Goal: Navigation & Orientation: Find specific page/section

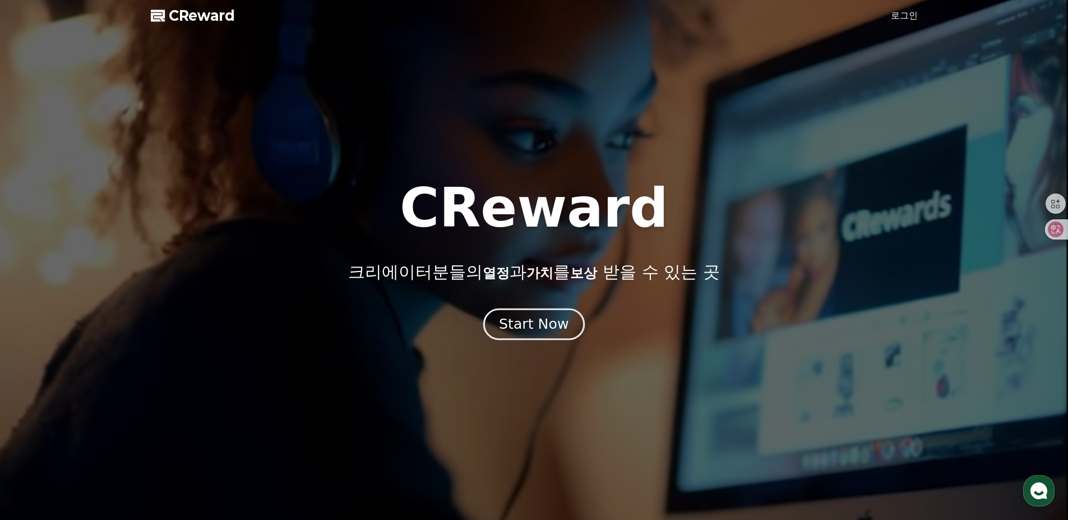
click at [550, 328] on div "Start Now" at bounding box center [534, 323] width 70 height 19
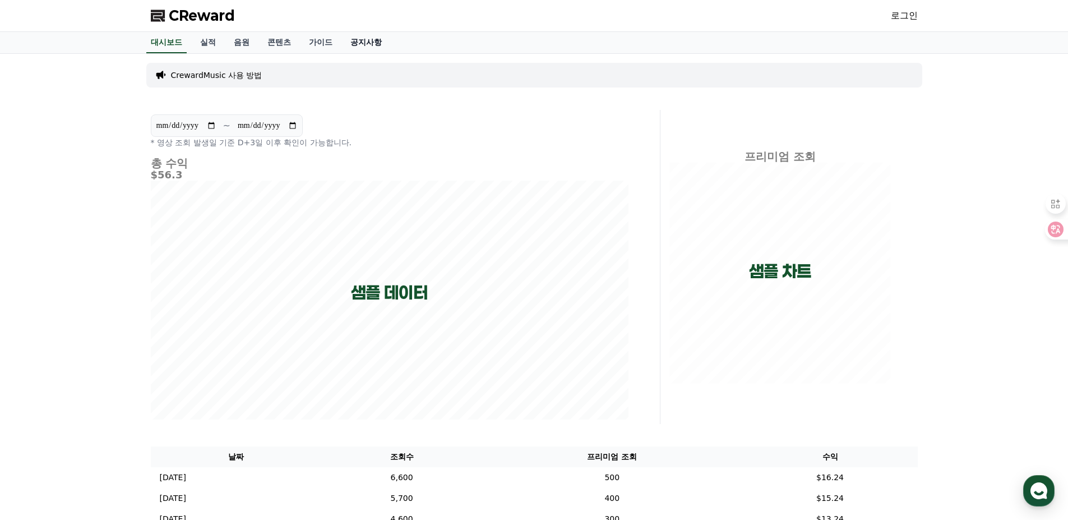
click at [380, 40] on link "공지사항" at bounding box center [365, 42] width 49 height 21
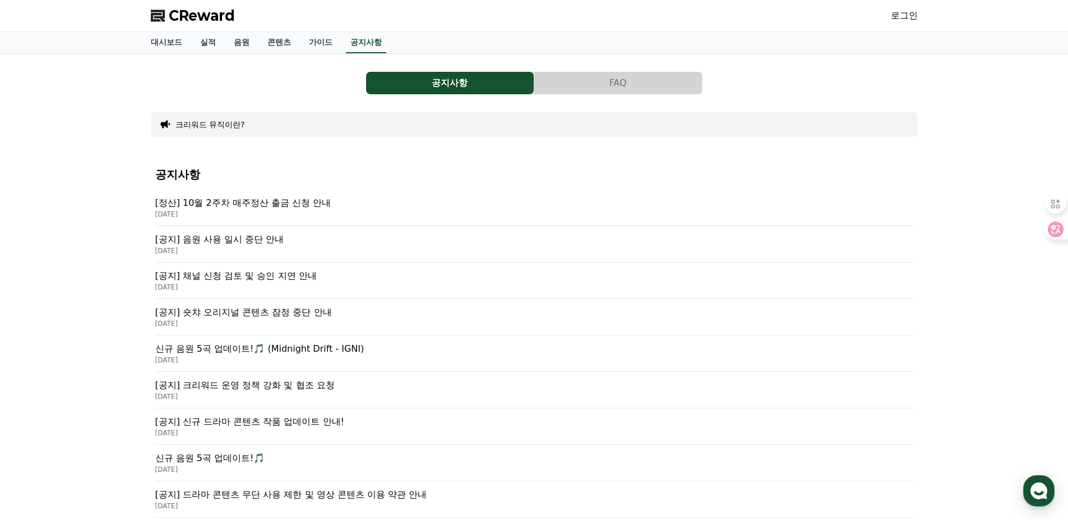
click at [262, 240] on p "[공지] 음원 사용 일시 중단 안내" at bounding box center [534, 239] width 758 height 13
click at [211, 43] on link "실적" at bounding box center [208, 42] width 34 height 21
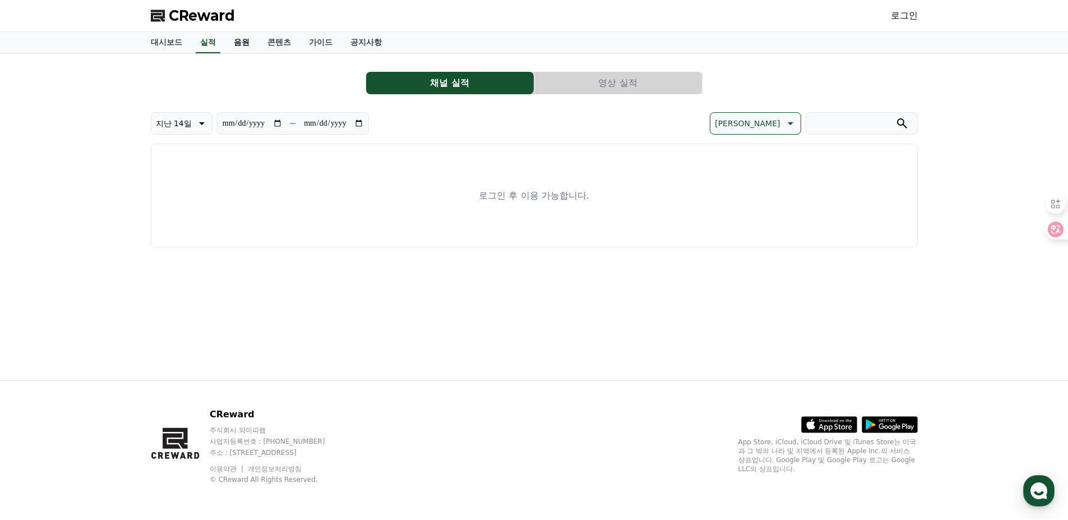
click at [243, 39] on link "음원" at bounding box center [242, 42] width 34 height 21
